Goal: Book appointment/travel/reservation

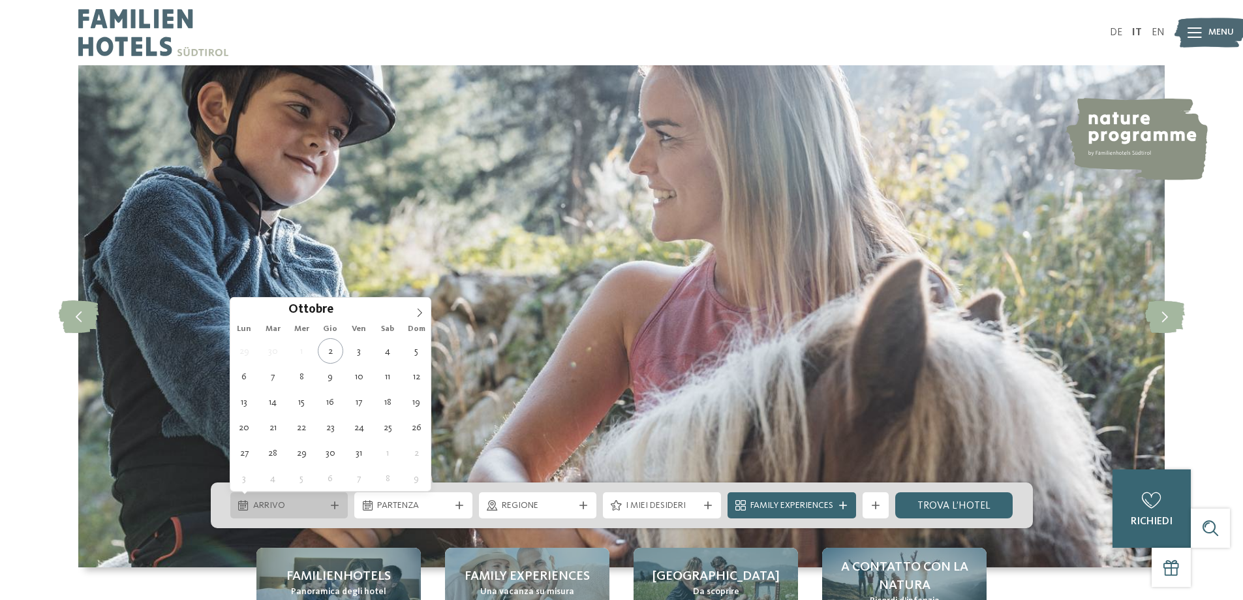
click at [297, 501] on span "Arrivo" at bounding box center [289, 505] width 72 height 13
click at [423, 308] on icon at bounding box center [419, 312] width 9 height 9
click at [420, 312] on icon at bounding box center [419, 312] width 9 height 9
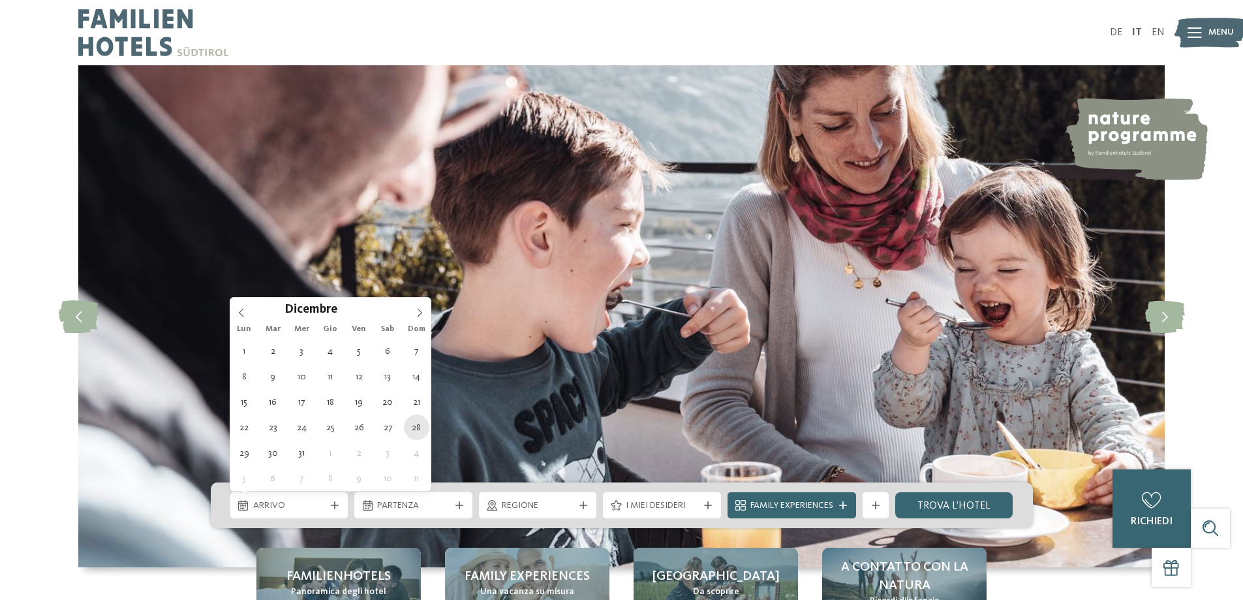
type div "28.12.2025"
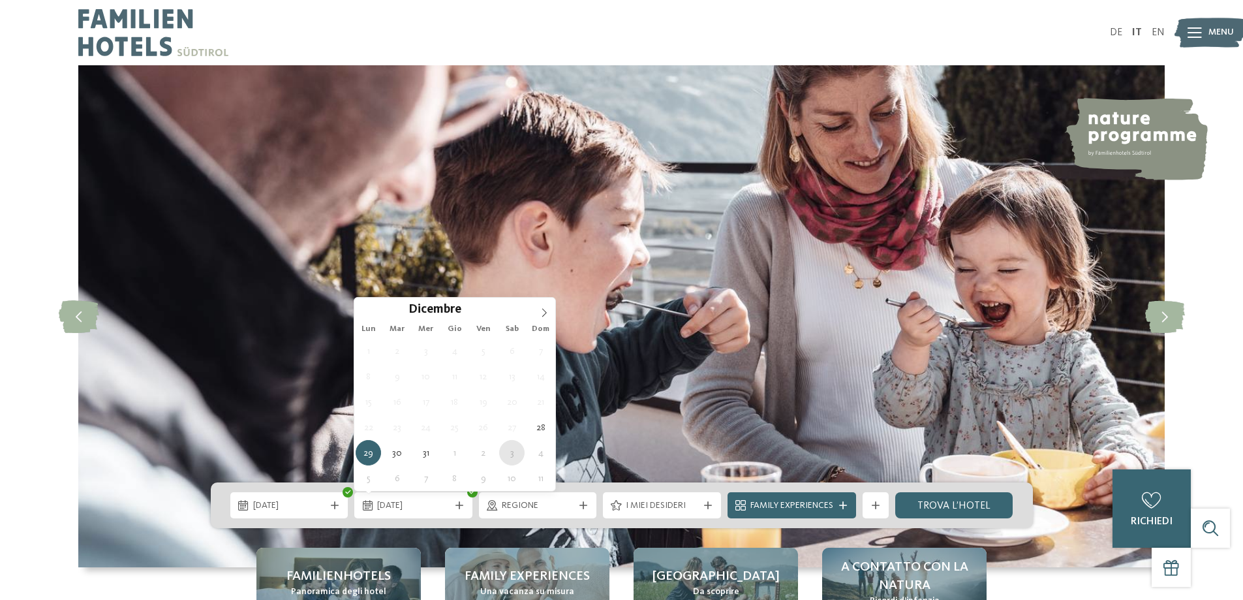
type div "03.01.2026"
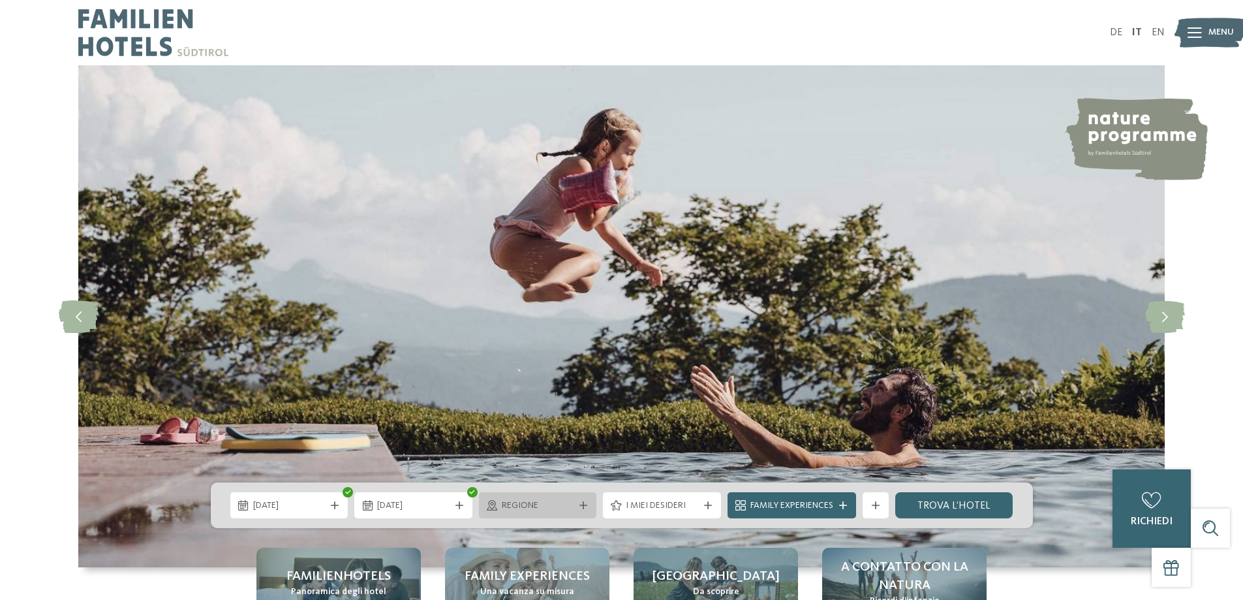
click at [536, 505] on span "Regione" at bounding box center [538, 505] width 72 height 13
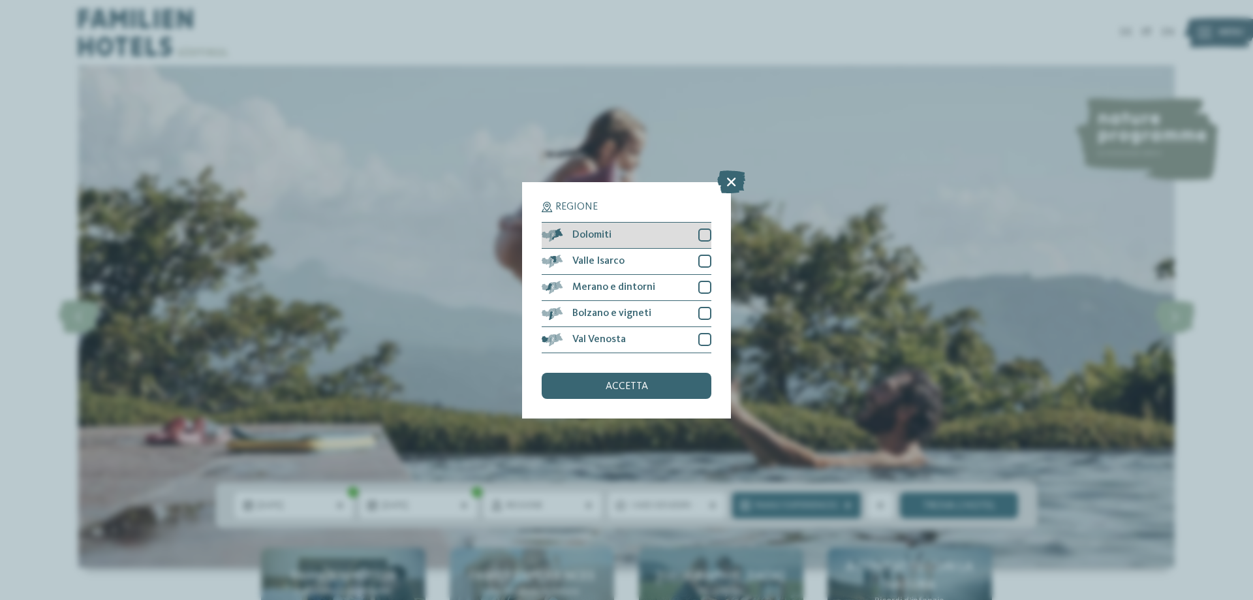
click at [704, 233] on div at bounding box center [704, 234] width 13 height 13
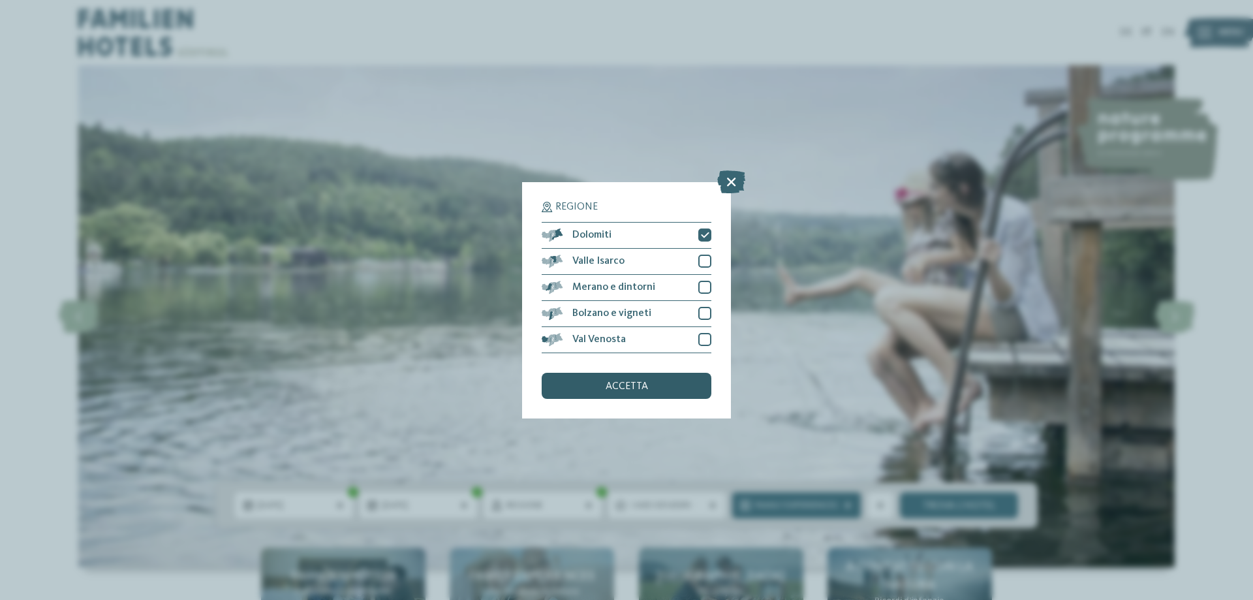
click at [651, 386] on div "accetta" at bounding box center [627, 386] width 170 height 26
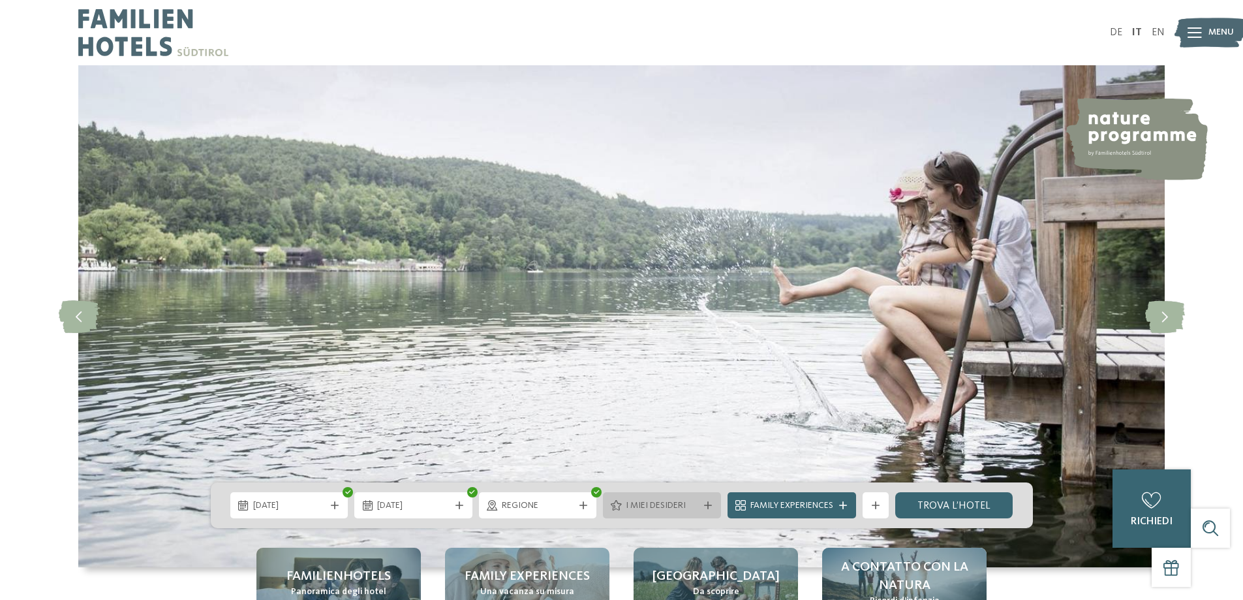
click at [670, 505] on span "I miei desideri" at bounding box center [662, 505] width 72 height 13
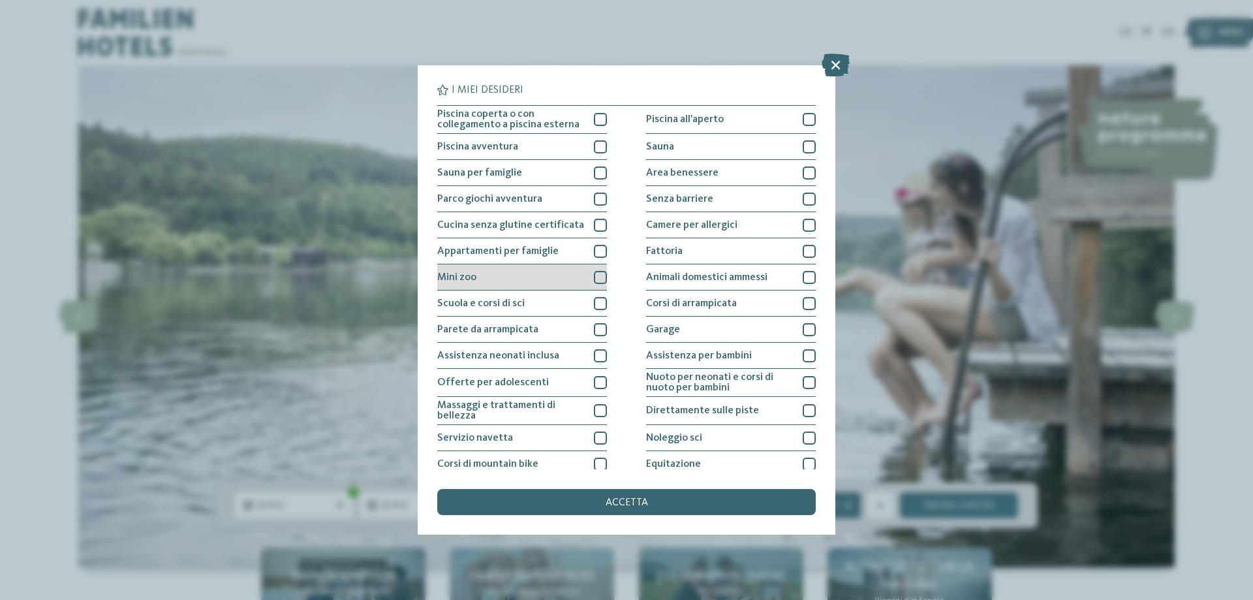
scroll to position [86, 0]
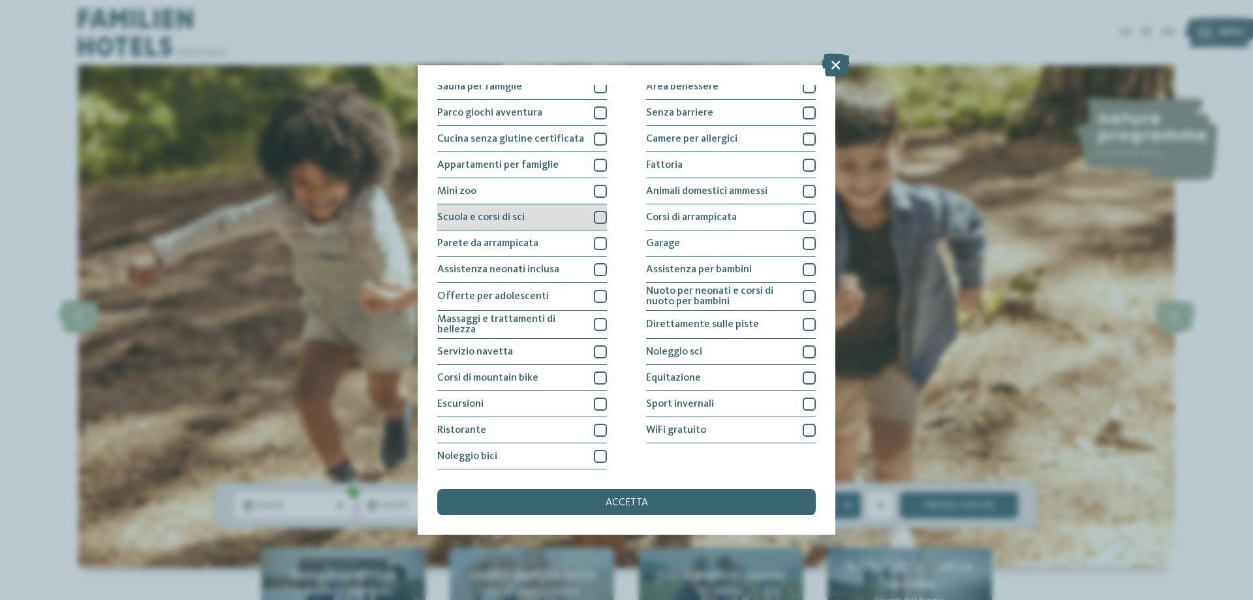
click at [595, 217] on div at bounding box center [600, 217] width 13 height 13
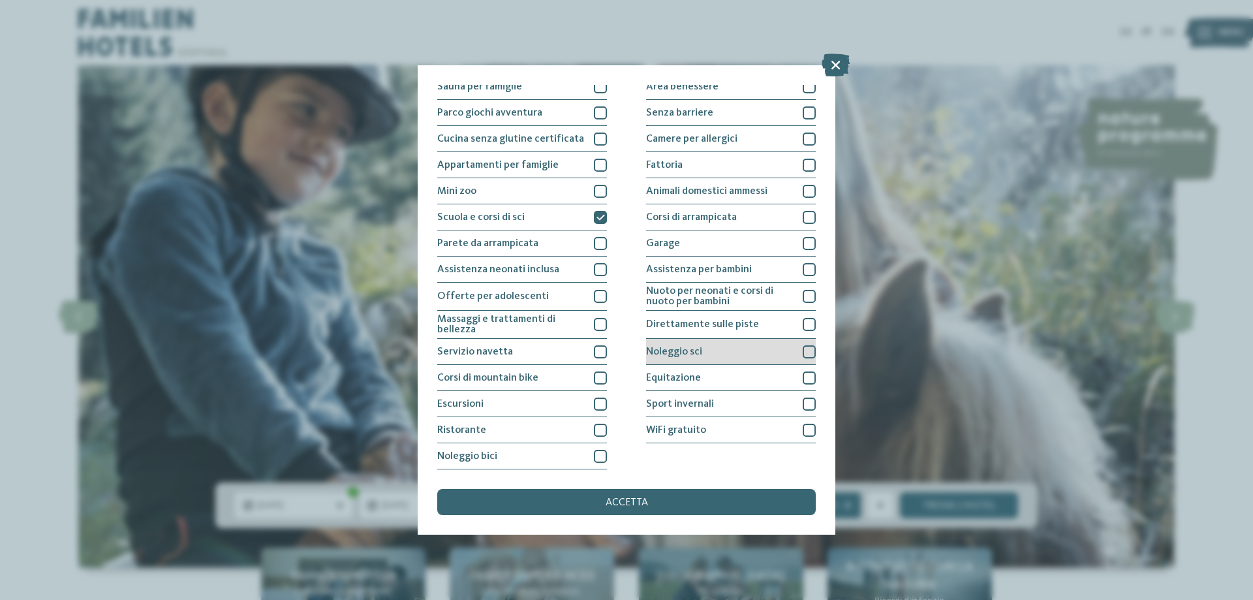
click at [803, 350] on div at bounding box center [809, 351] width 13 height 13
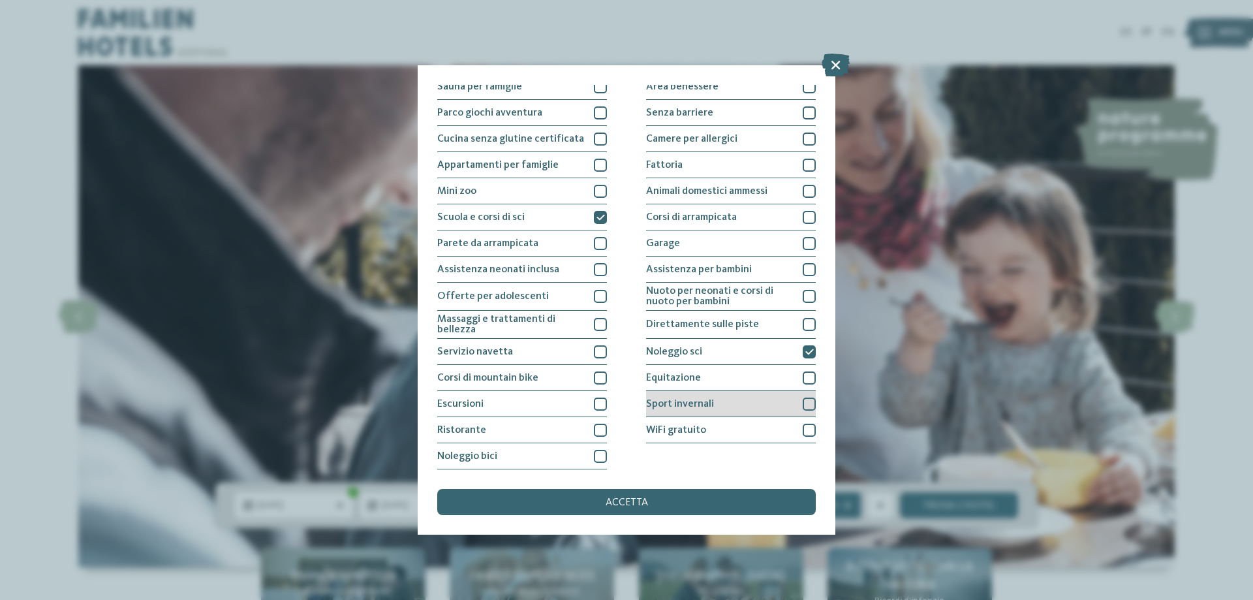
click at [803, 403] on div at bounding box center [809, 403] width 13 height 13
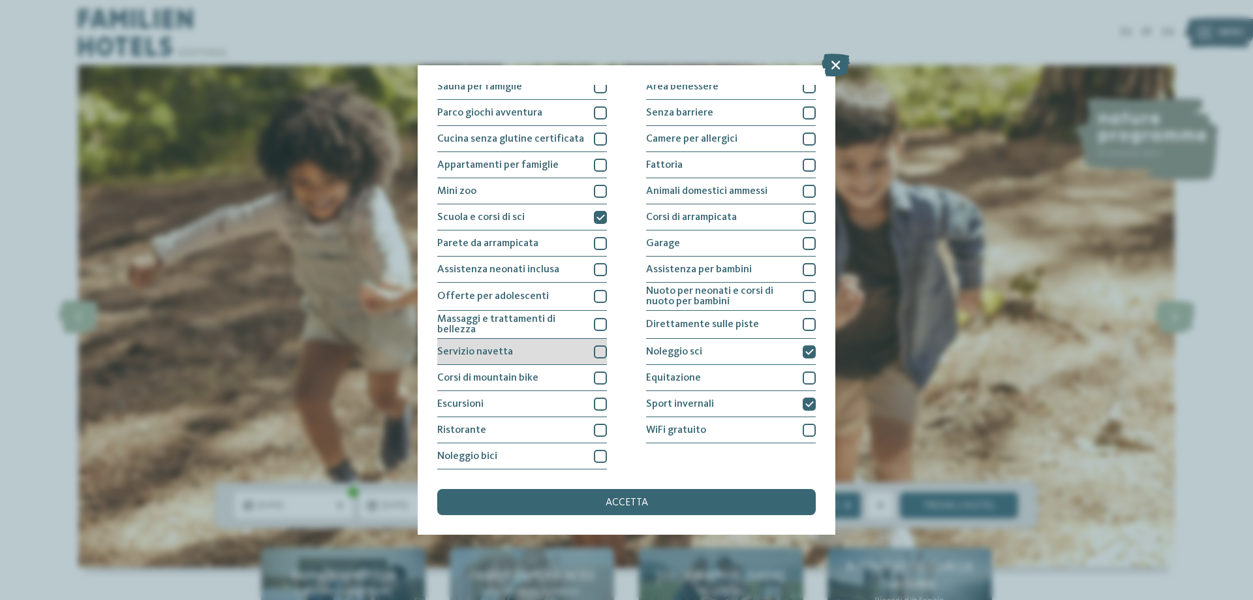
click at [597, 351] on div at bounding box center [600, 351] width 13 height 13
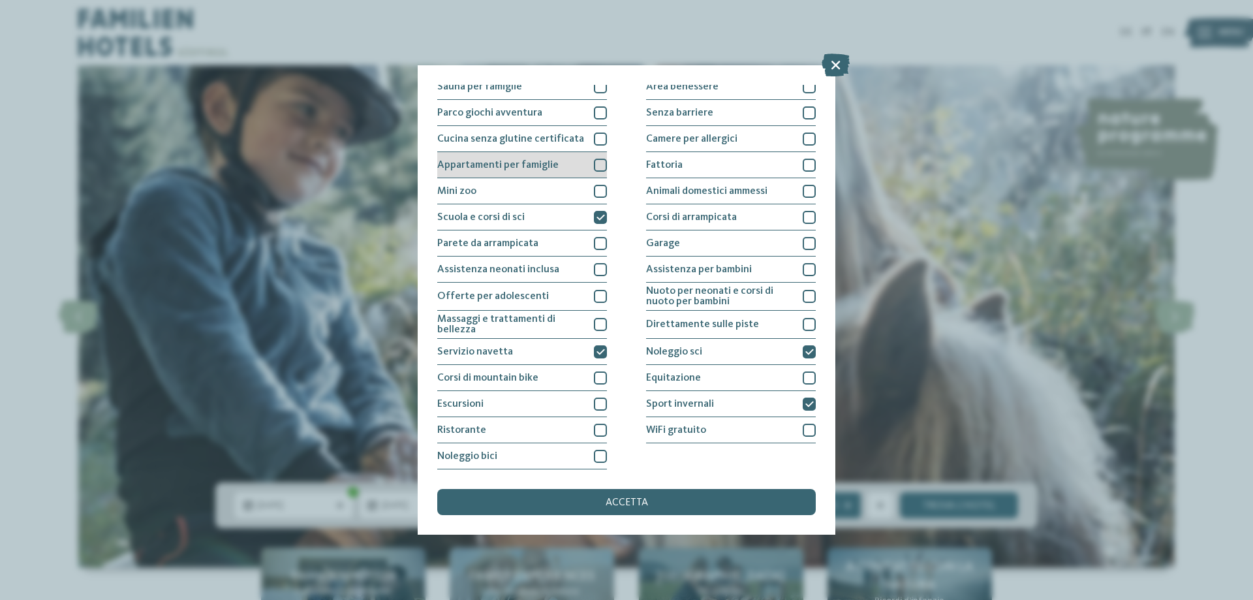
click at [599, 166] on div at bounding box center [600, 165] width 13 height 13
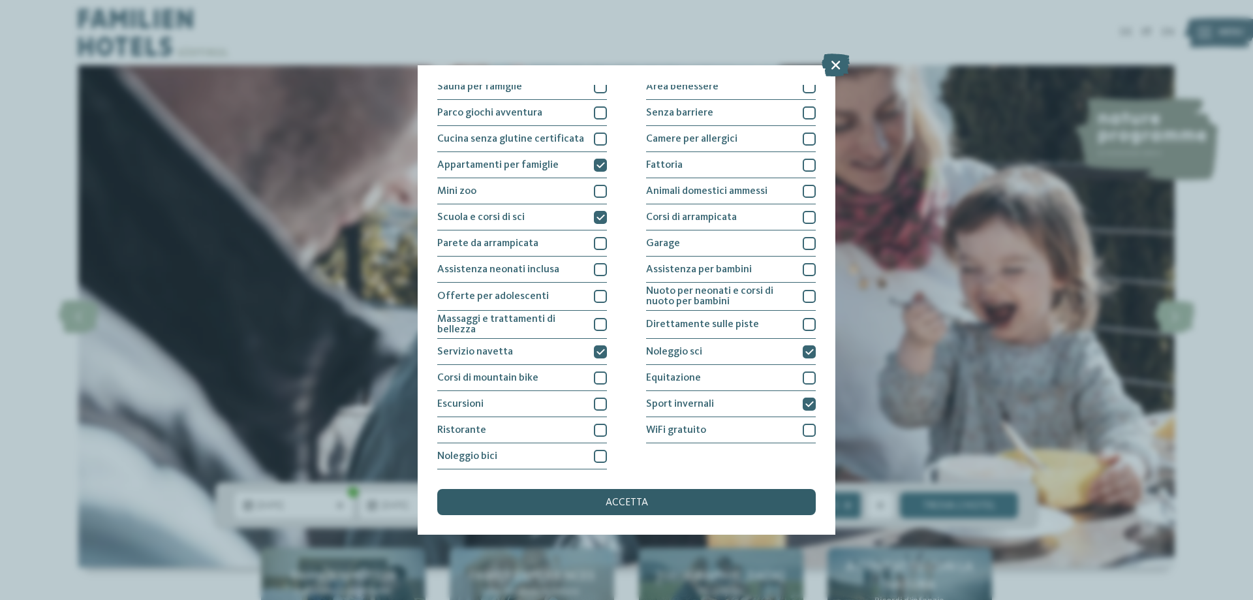
click at [639, 499] on span "accetta" at bounding box center [627, 502] width 42 height 10
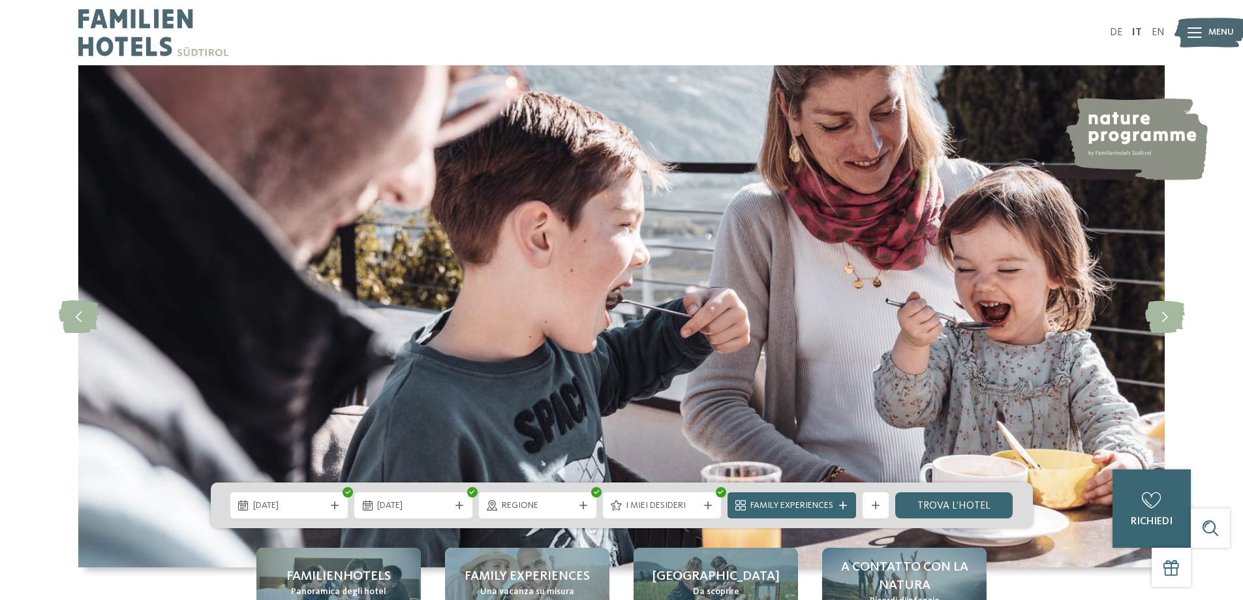
click at [531, 507] on span "Regione" at bounding box center [538, 505] width 72 height 13
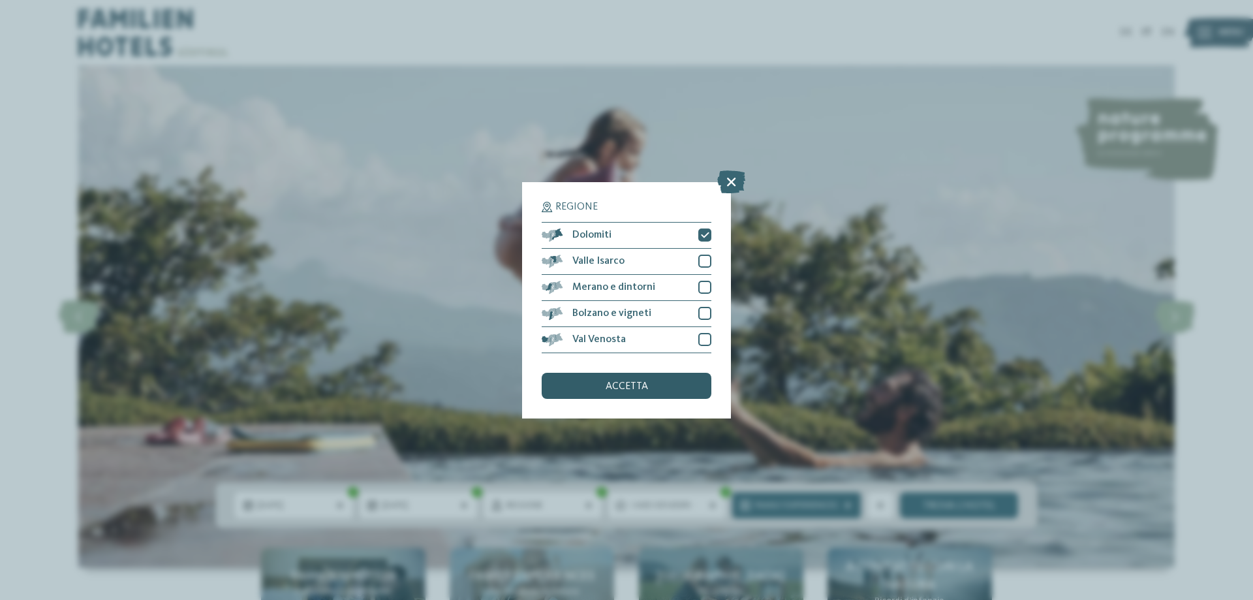
click at [665, 386] on div "accetta" at bounding box center [627, 386] width 170 height 26
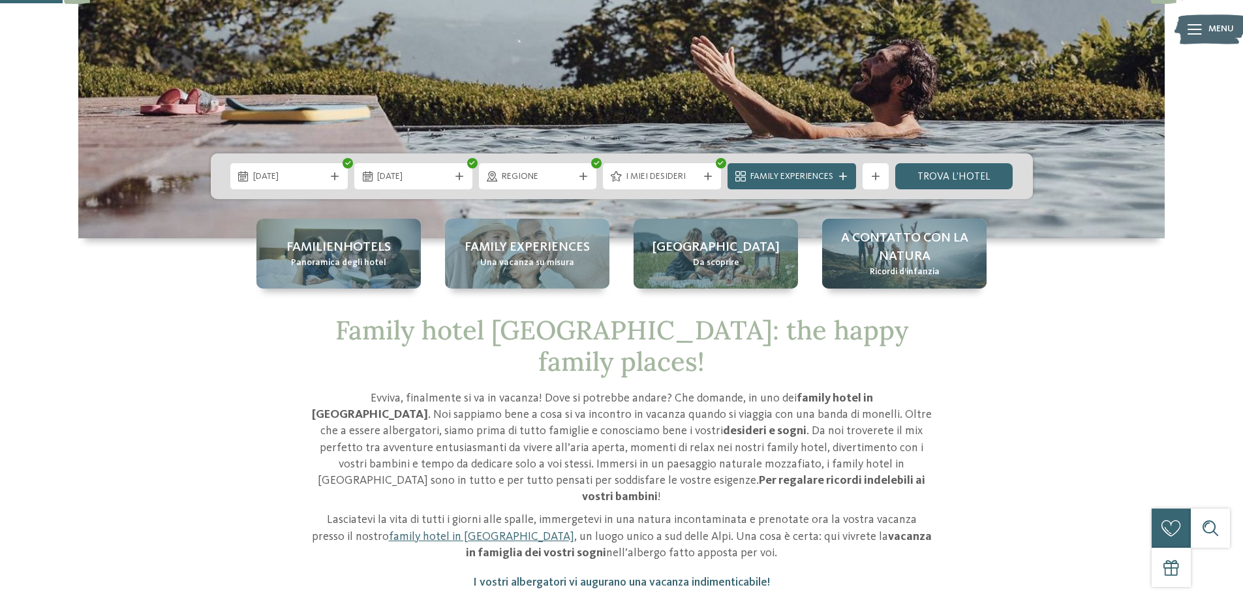
scroll to position [299, 0]
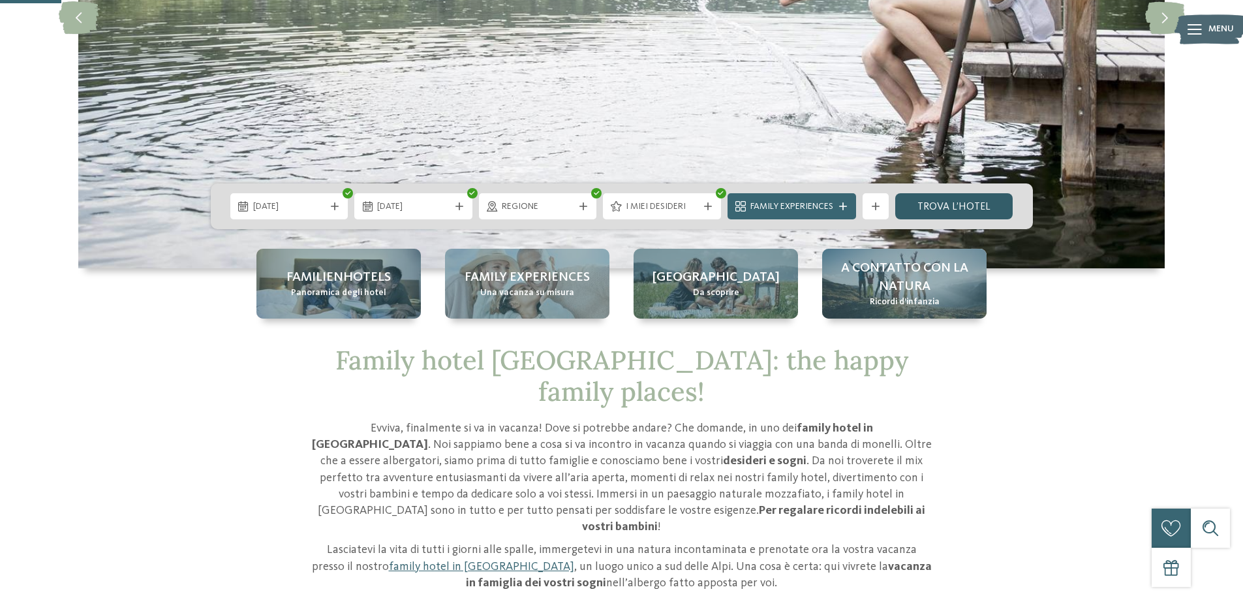
click at [941, 204] on link "trova l’hotel" at bounding box center [954, 206] width 118 height 26
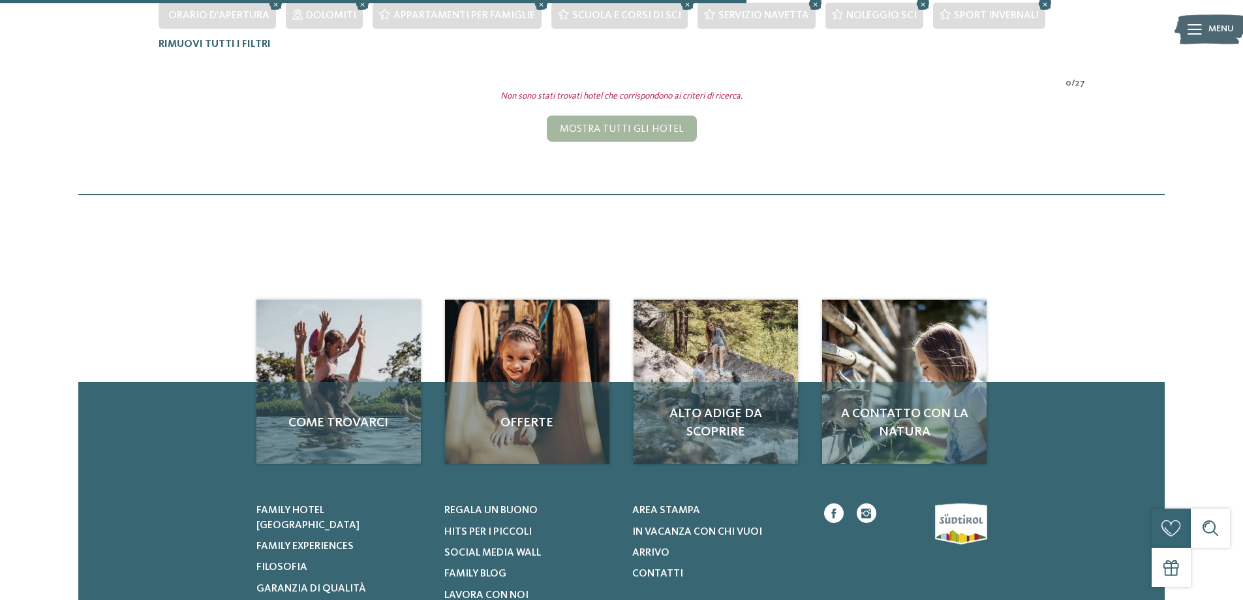
scroll to position [428, 0]
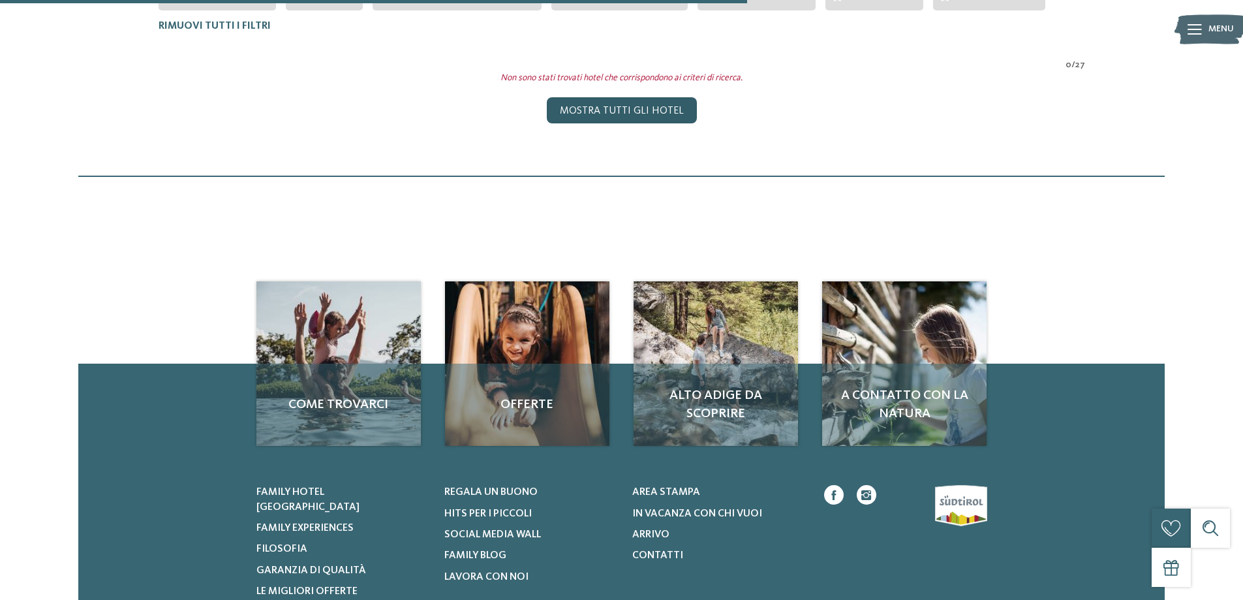
click at [624, 110] on div "Mostra tutti gli hotel" at bounding box center [622, 110] width 150 height 26
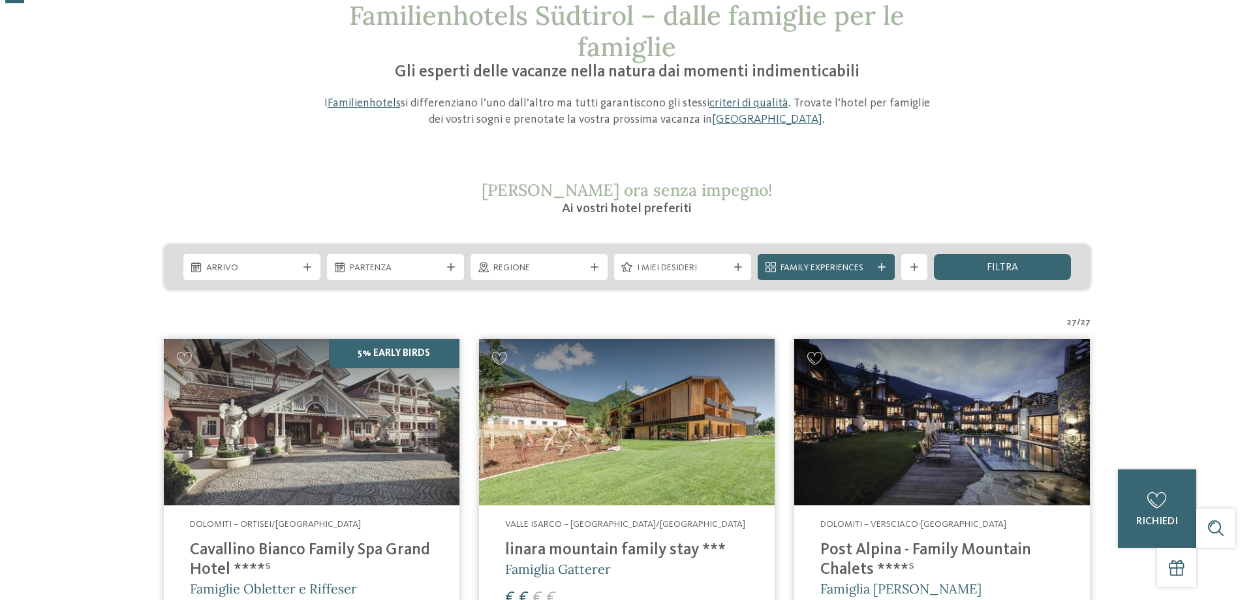
scroll to position [69, 0]
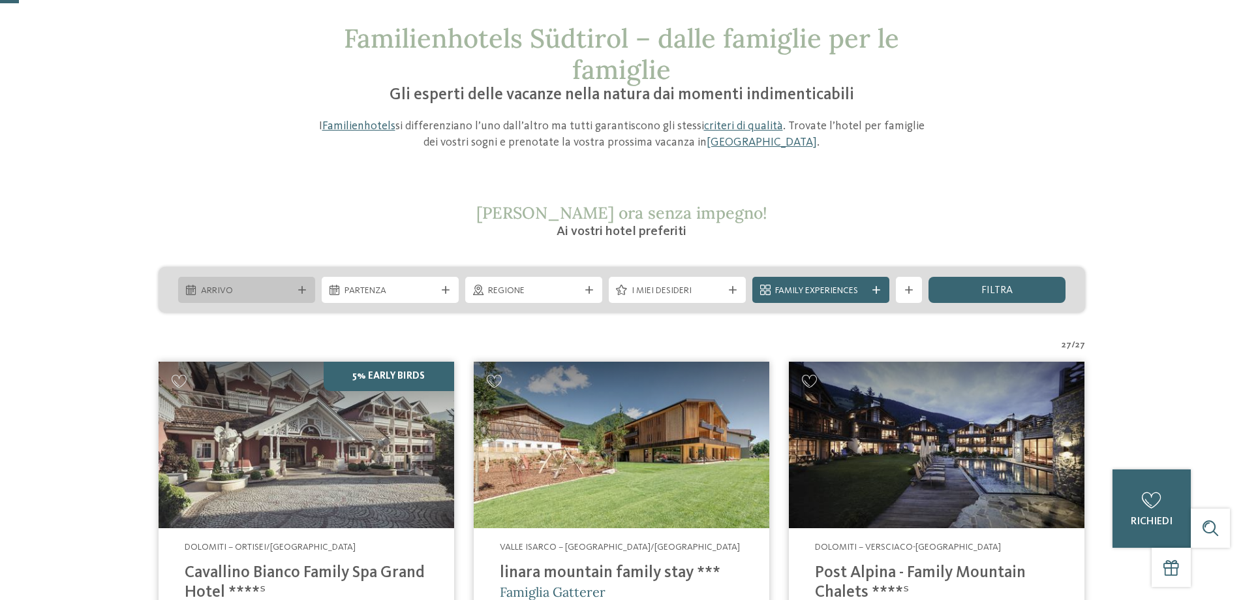
click at [268, 291] on span "Arrivo" at bounding box center [246, 291] width 91 height 13
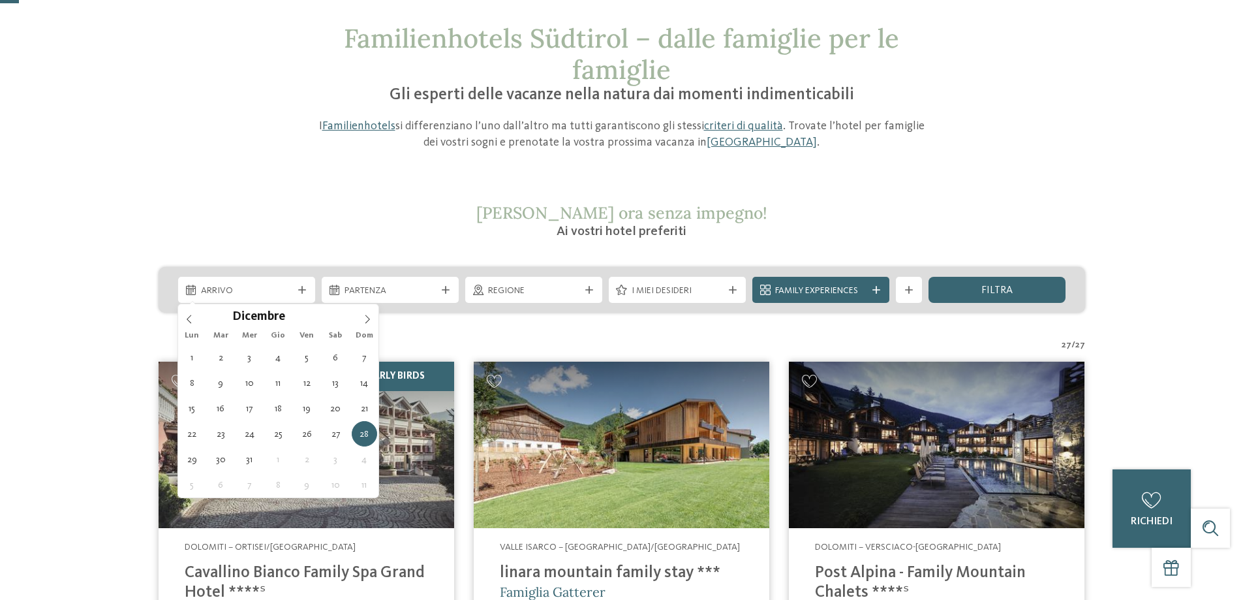
type div "28.12.2025"
type input "****"
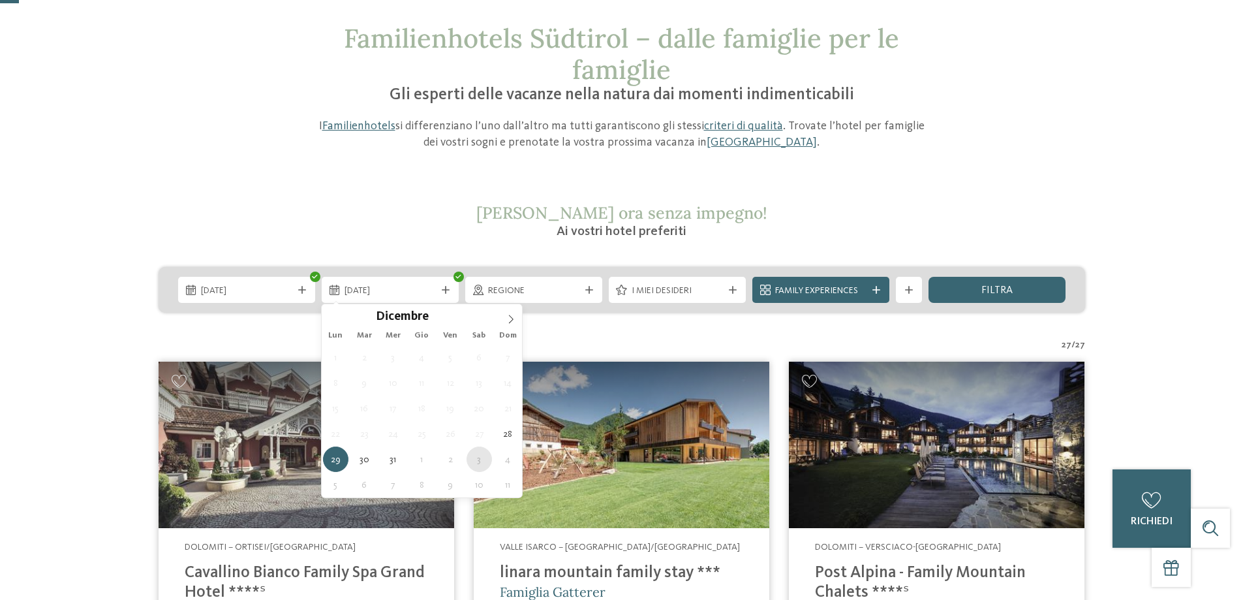
type div "03.01.2026"
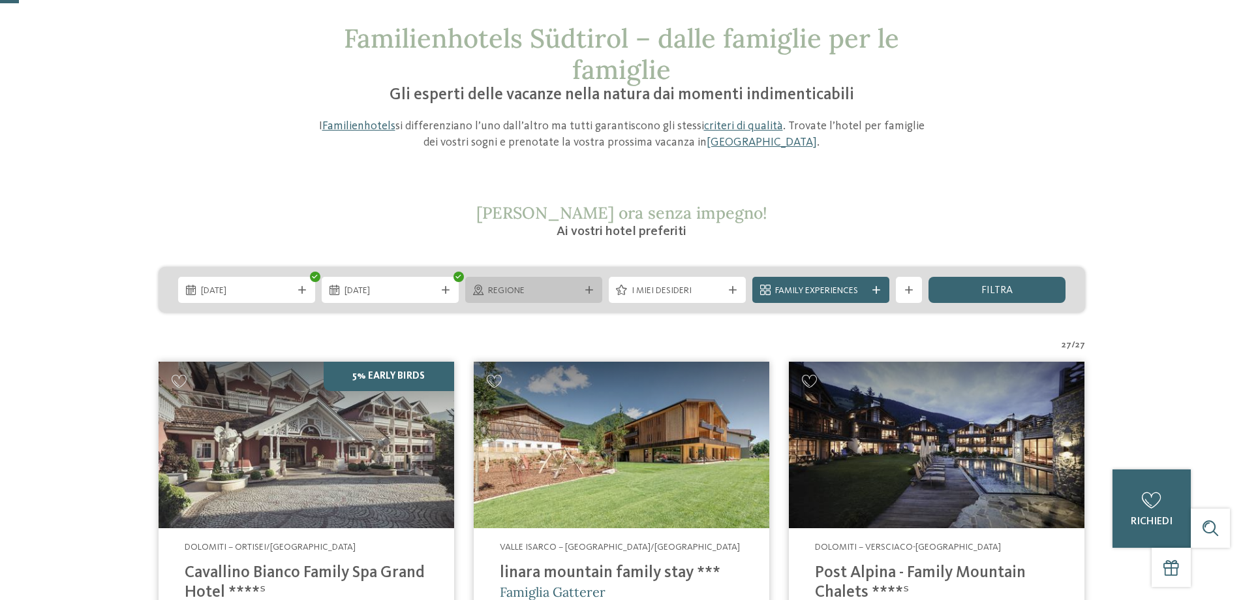
click at [557, 286] on span "Regione" at bounding box center [533, 291] width 91 height 13
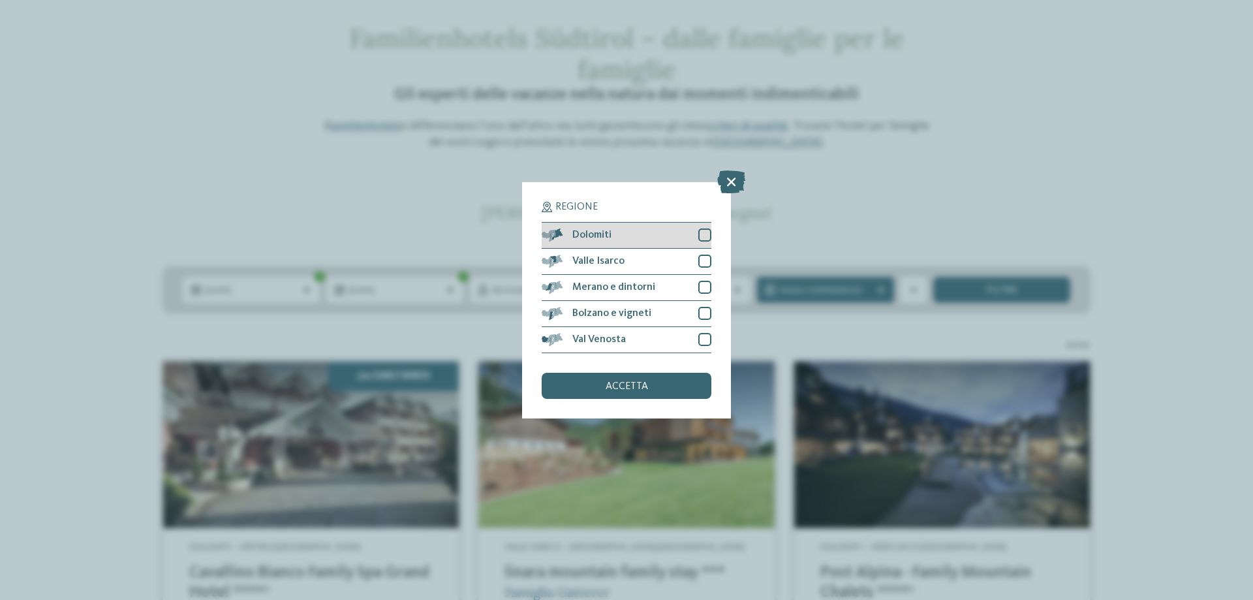
click at [709, 235] on div at bounding box center [704, 234] width 13 height 13
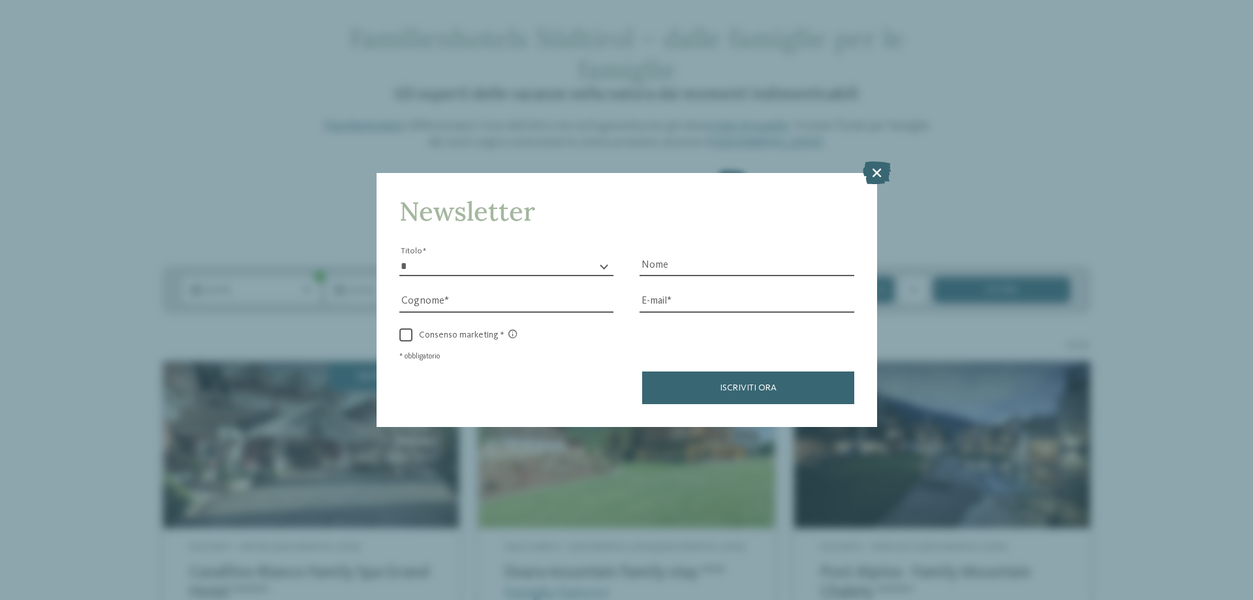
click at [490, 264] on select "* ****** ******* ******** ******" at bounding box center [506, 267] width 215 height 20
select select "*"
click at [399, 257] on select "* ****** ******* ******** ******" at bounding box center [506, 267] width 215 height 20
click at [484, 308] on input "Cognome" at bounding box center [506, 302] width 215 height 20
type input "*******"
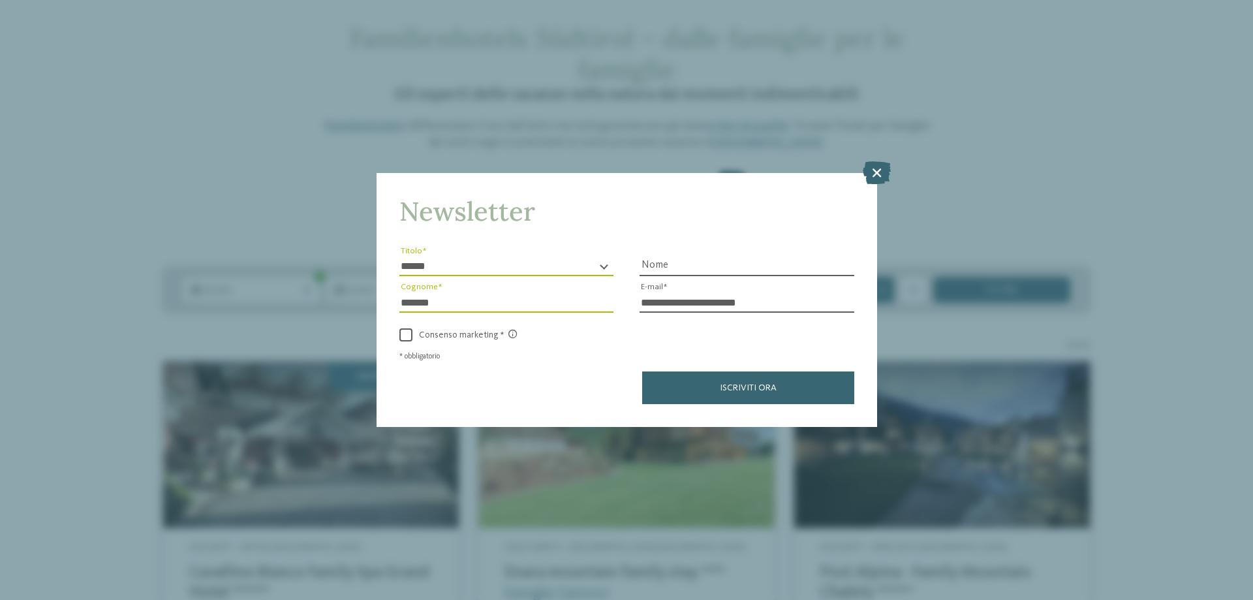
type input "**********"
click at [669, 260] on input "Nome" at bounding box center [747, 267] width 215 height 20
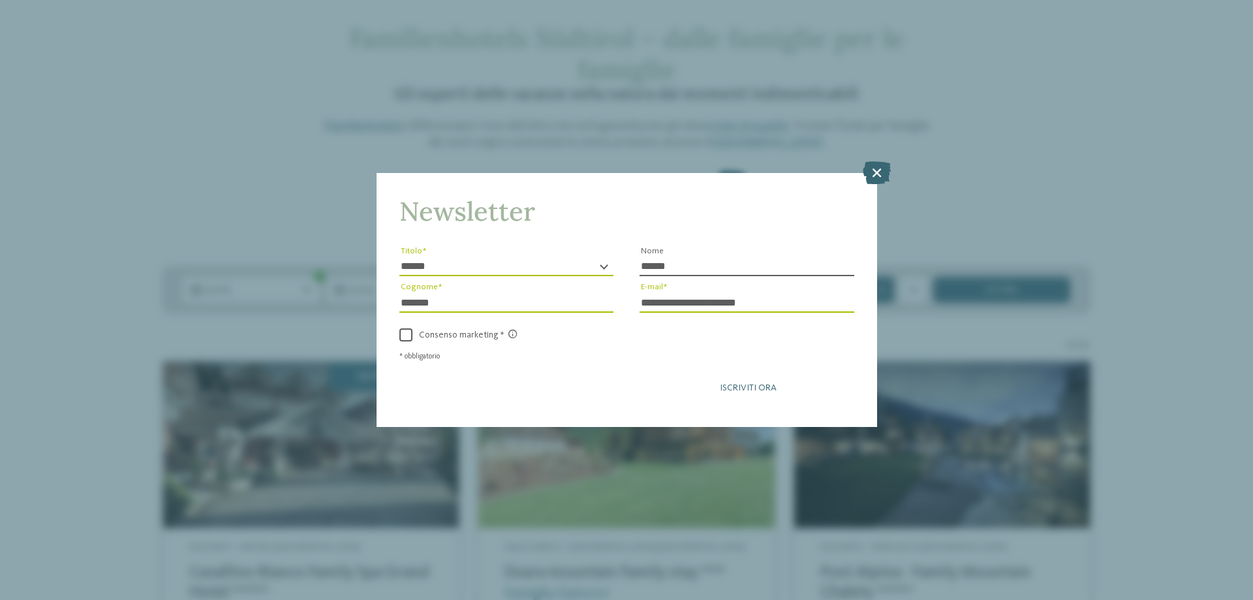
type input "******"
click at [745, 384] on span "Iscriviti ora" at bounding box center [748, 387] width 57 height 9
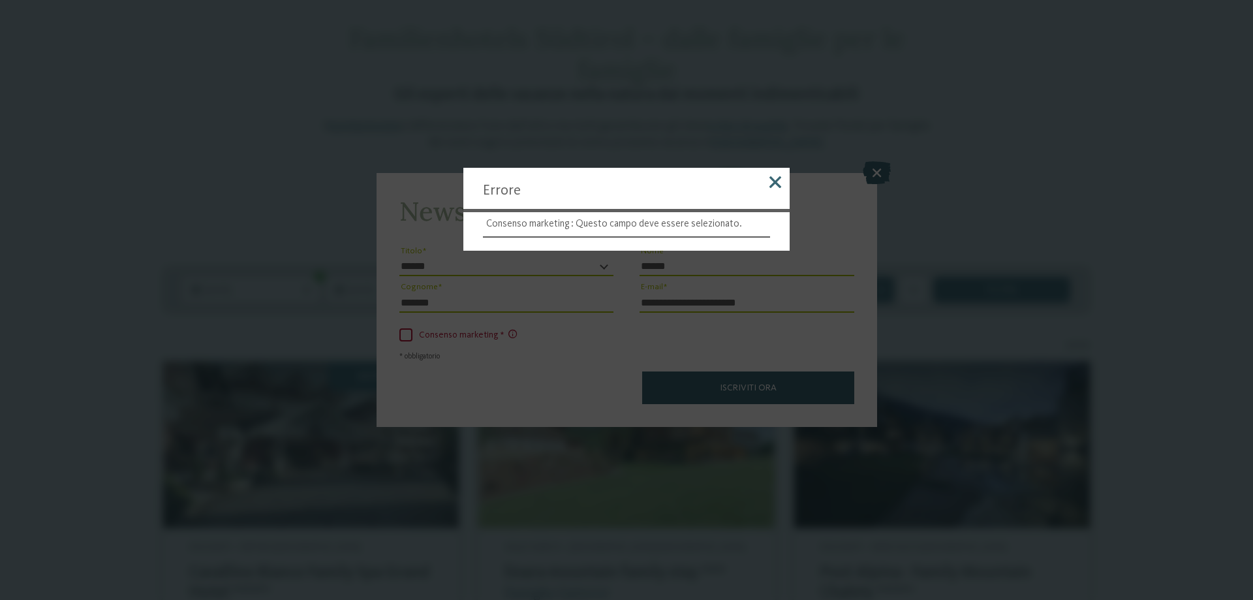
click at [773, 179] on span at bounding box center [776, 182] width 12 height 12
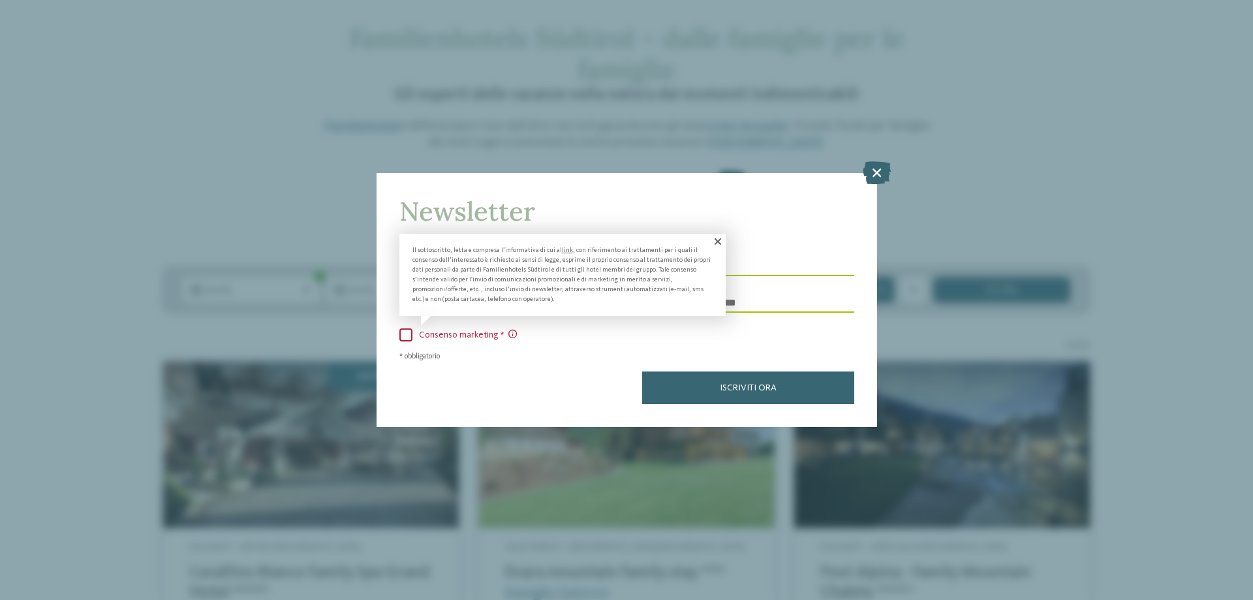
click at [408, 333] on span at bounding box center [405, 334] width 13 height 13
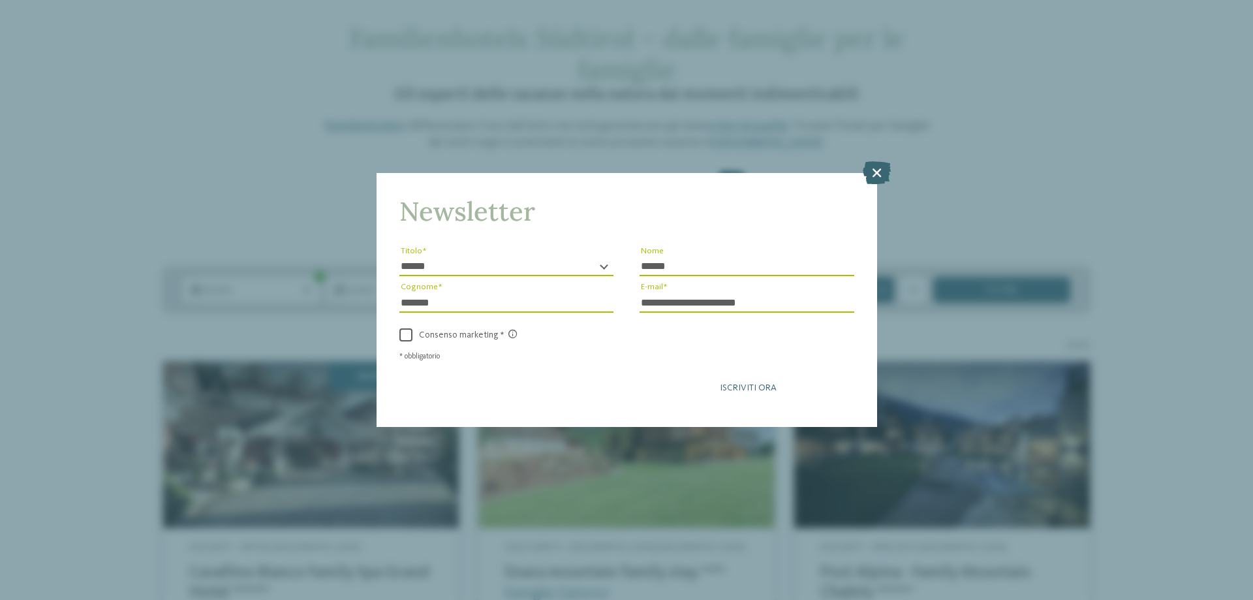
click at [730, 384] on span "Iscriviti ora" at bounding box center [748, 387] width 57 height 9
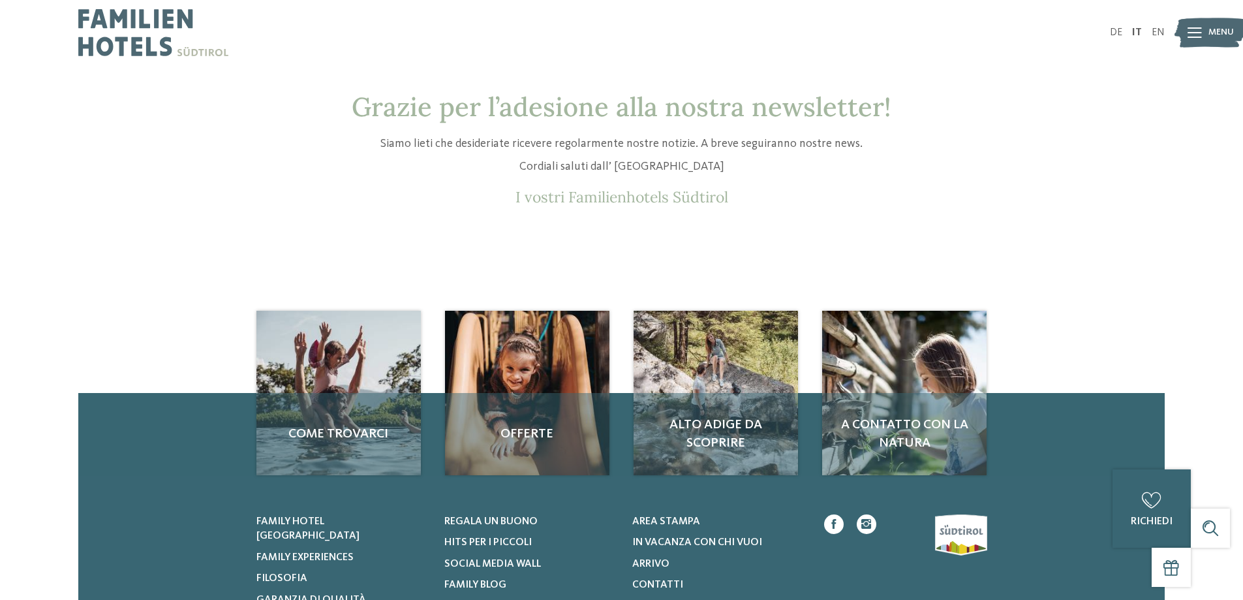
click at [150, 30] on img at bounding box center [153, 32] width 150 height 65
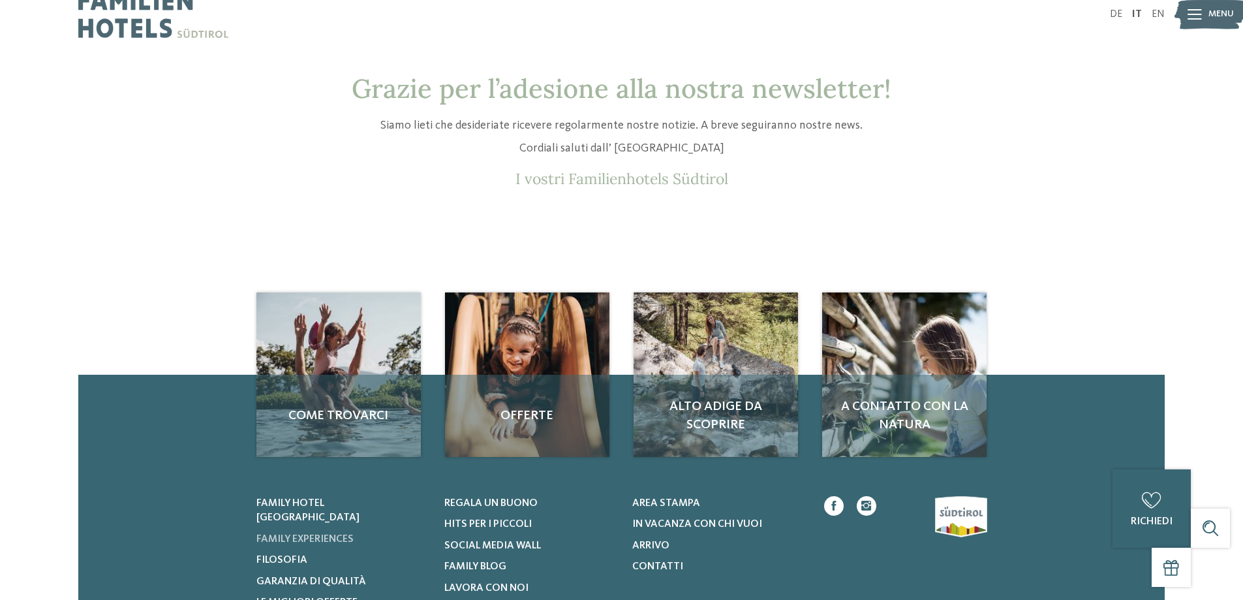
scroll to position [313, 0]
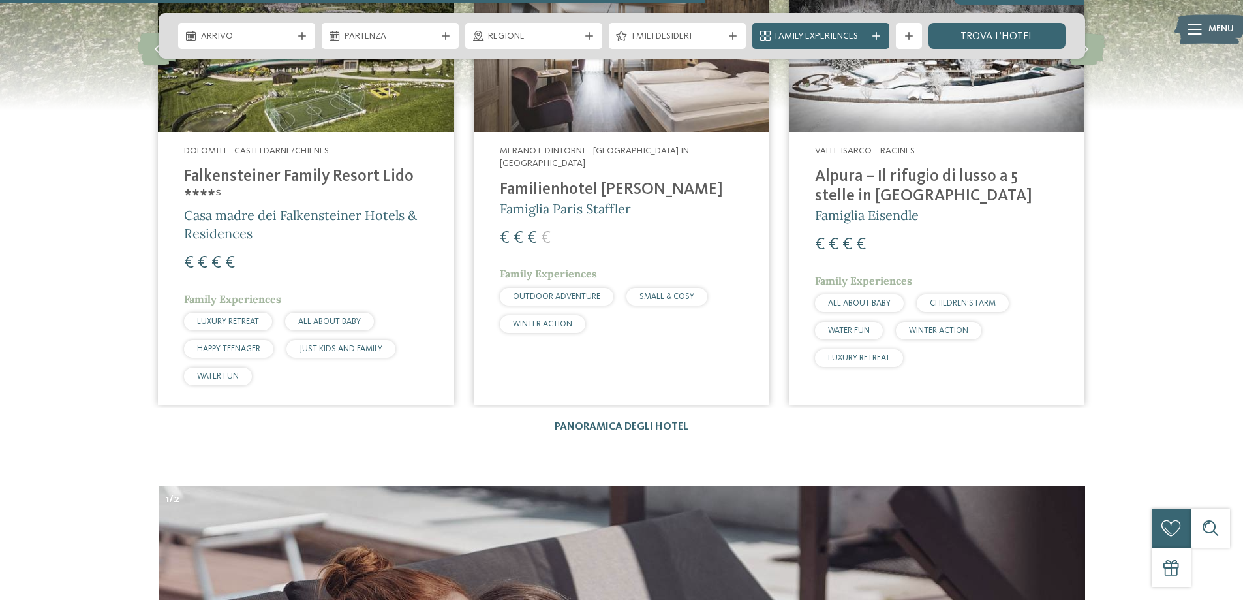
scroll to position [3630, 0]
click at [605, 180] on h4 "Familienhotel Viktoria" at bounding box center [621, 190] width 243 height 20
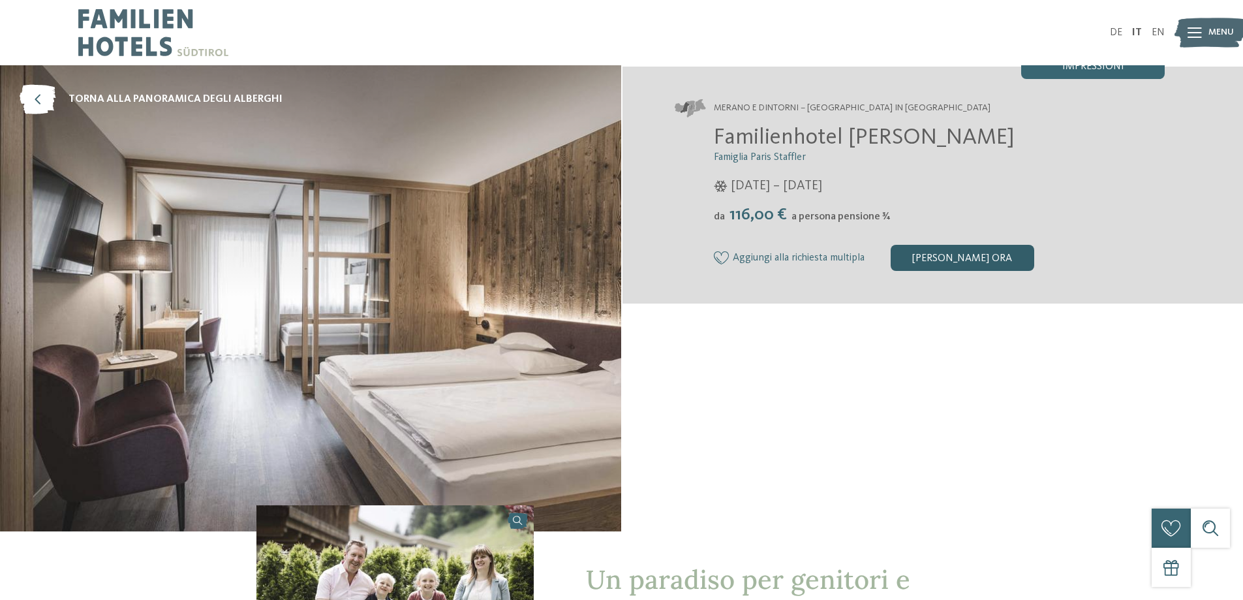
click at [961, 255] on div "[PERSON_NAME] ora" at bounding box center [963, 258] width 144 height 26
